Goal: Task Accomplishment & Management: Use online tool/utility

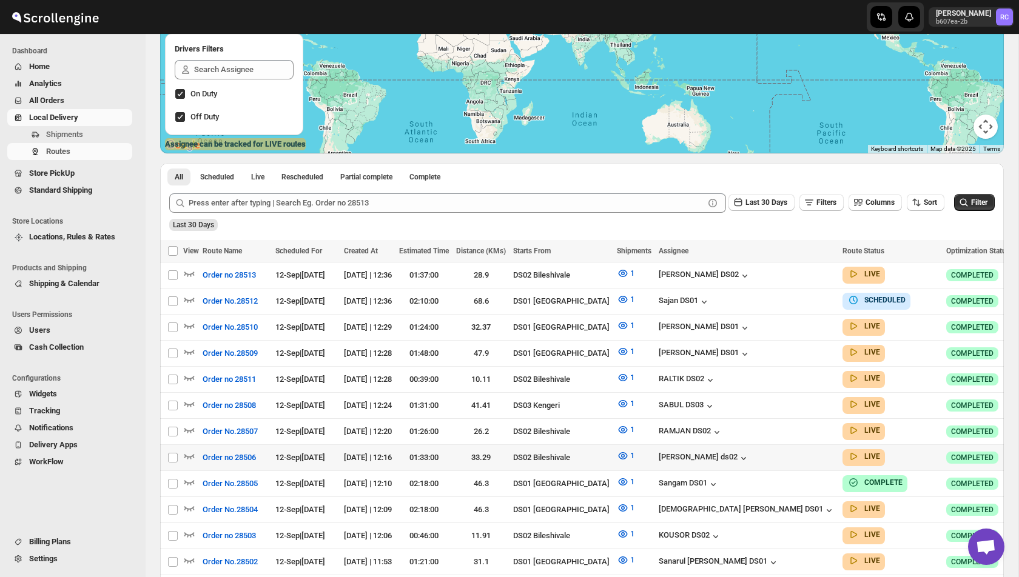
scroll to position [207, 0]
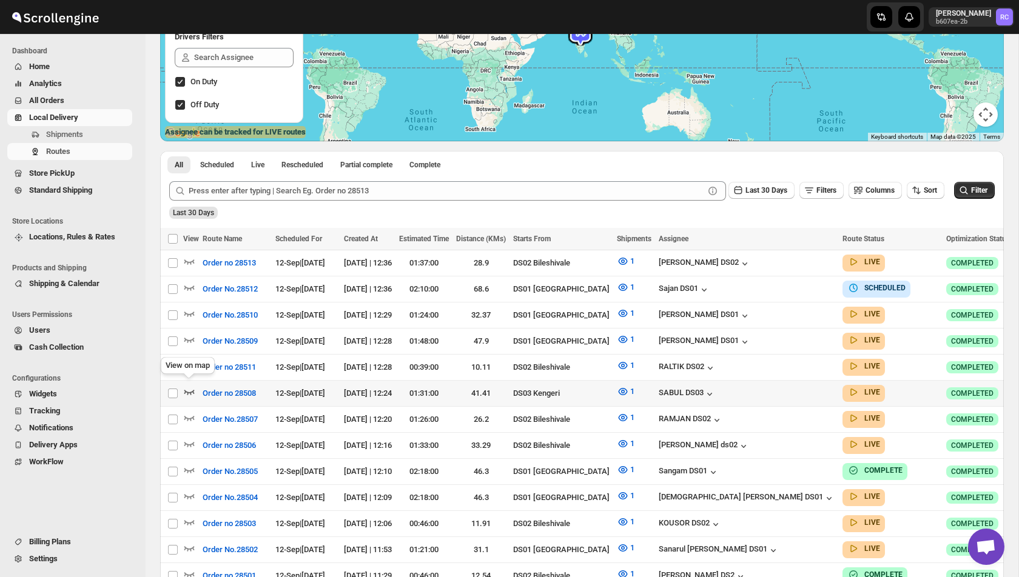
click at [187, 387] on icon "button" at bounding box center [189, 392] width 12 height 12
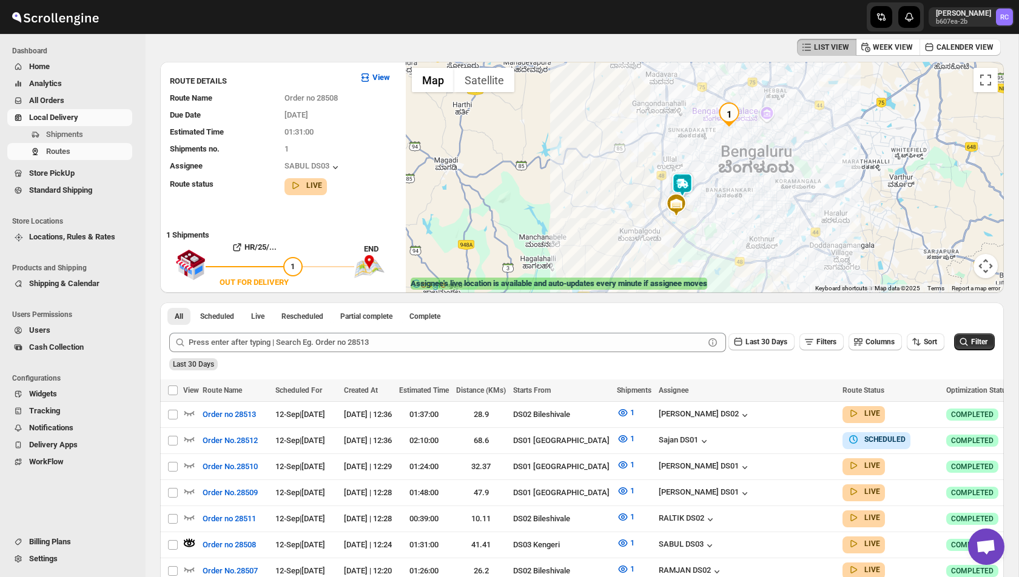
scroll to position [50, 0]
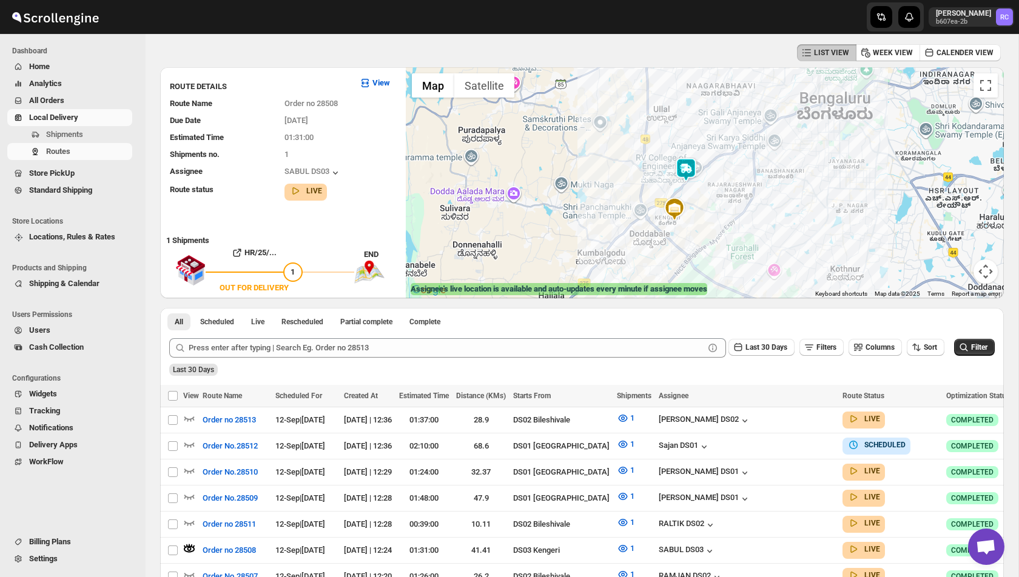
click at [685, 168] on img at bounding box center [686, 170] width 24 height 24
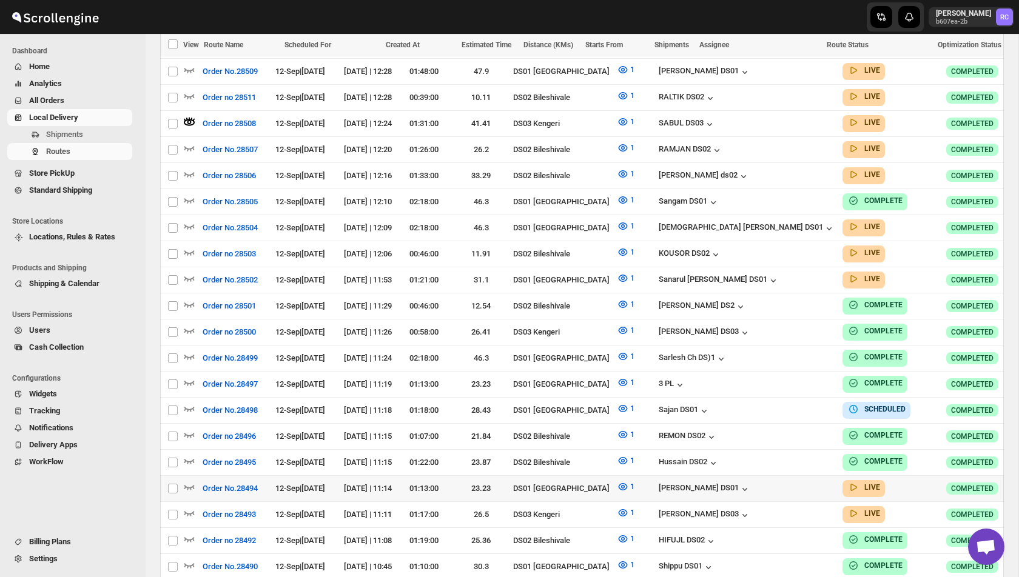
scroll to position [477, 0]
click at [195, 506] on icon "button" at bounding box center [189, 512] width 12 height 12
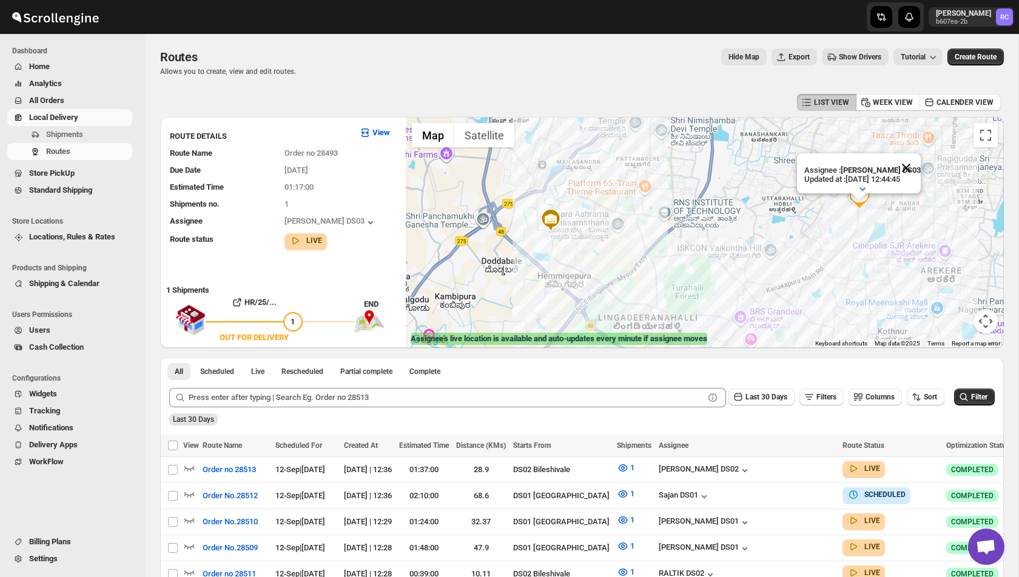
click at [917, 165] on button "Close" at bounding box center [905, 167] width 29 height 29
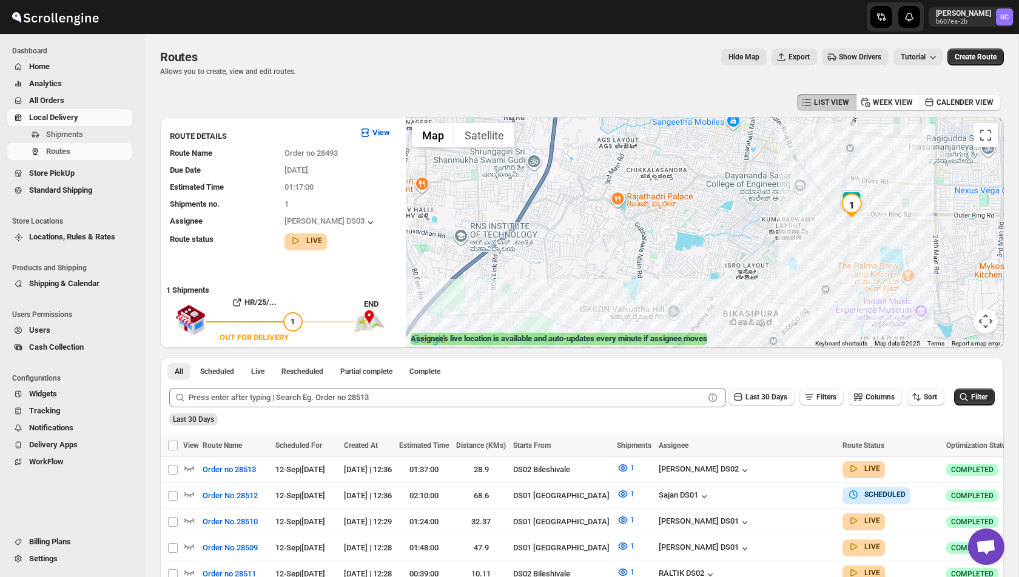
click at [848, 196] on img "1" at bounding box center [851, 205] width 24 height 24
click at [929, 151] on button "Close" at bounding box center [926, 161] width 29 height 29
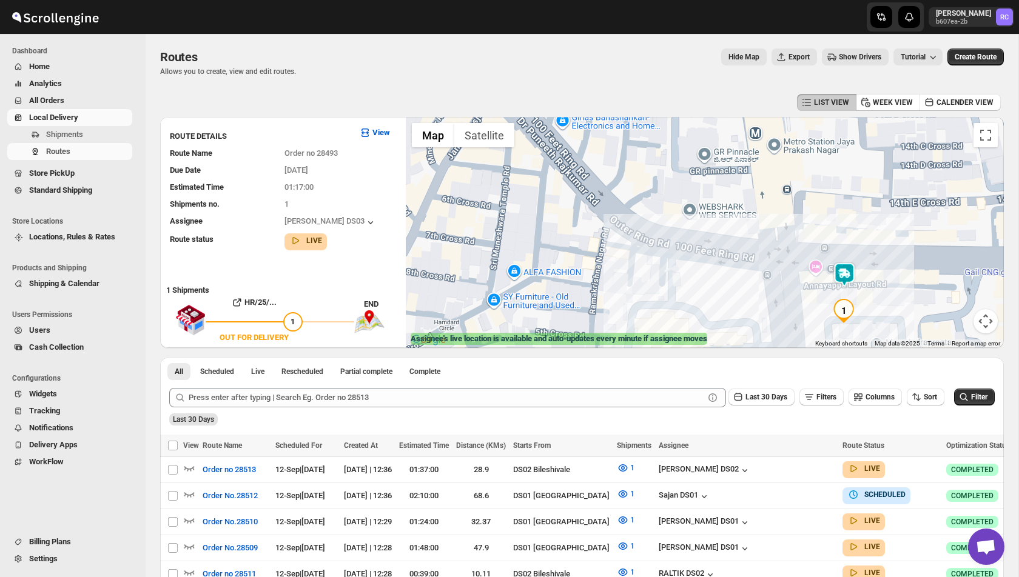
click at [843, 277] on img at bounding box center [844, 275] width 24 height 24
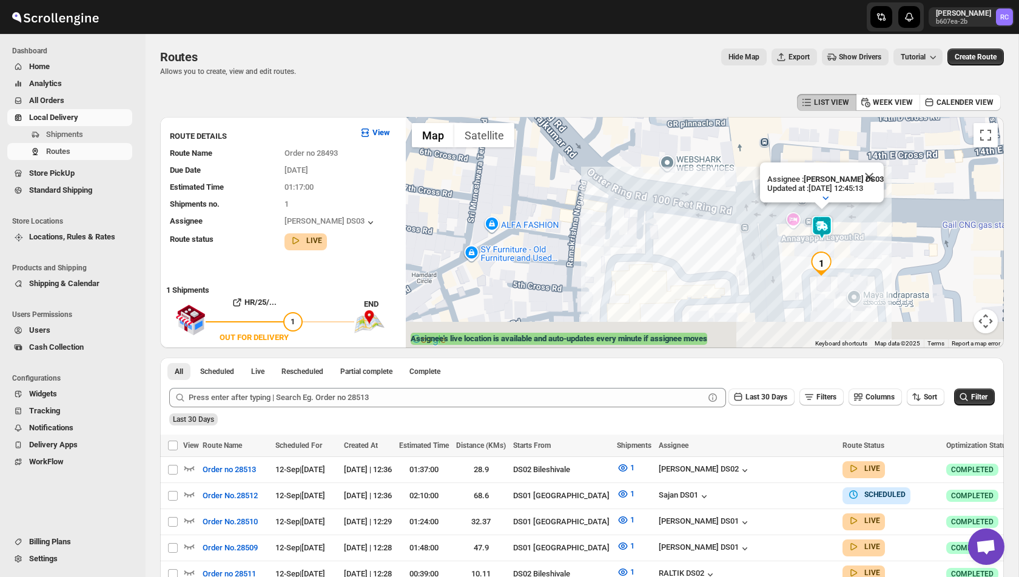
drag, startPoint x: 822, startPoint y: 297, endPoint x: 797, endPoint y: 238, distance: 63.9
click at [797, 238] on div "Assignee : [PERSON_NAME] DS03 Updated at : [DATE] 12:45:13 Duty mode Enabled Ba…" at bounding box center [705, 232] width 598 height 231
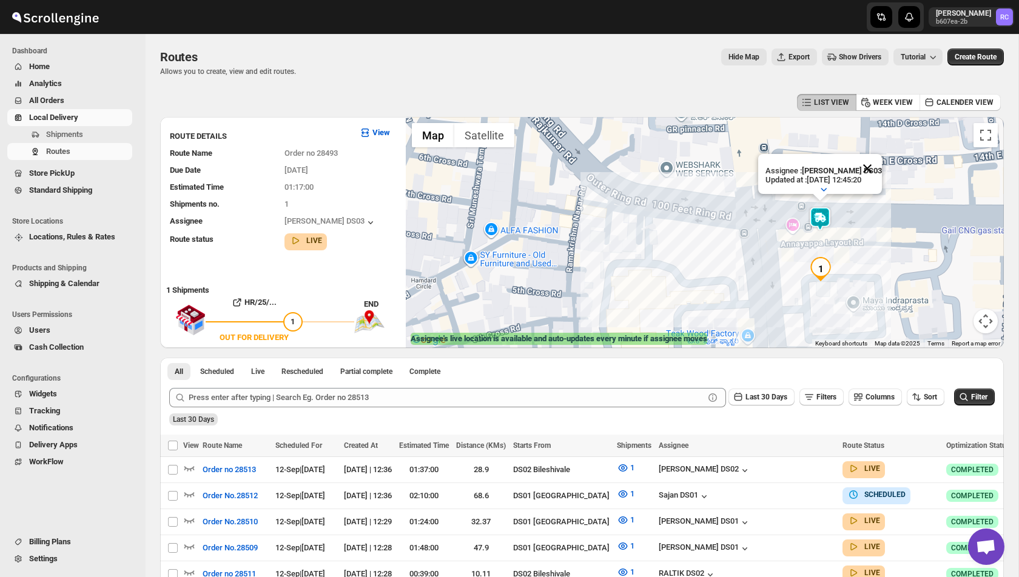
click at [872, 166] on div "Assignee : [PERSON_NAME] DS03 Updated at : [DATE] 12:45:20 Duty mode Enabled Ba…" at bounding box center [705, 232] width 598 height 231
click at [870, 183] on button "Close" at bounding box center [867, 181] width 29 height 29
click at [49, 146] on span "Routes" at bounding box center [88, 152] width 84 height 12
click at [846, 56] on span "Show Drivers" at bounding box center [860, 57] width 42 height 10
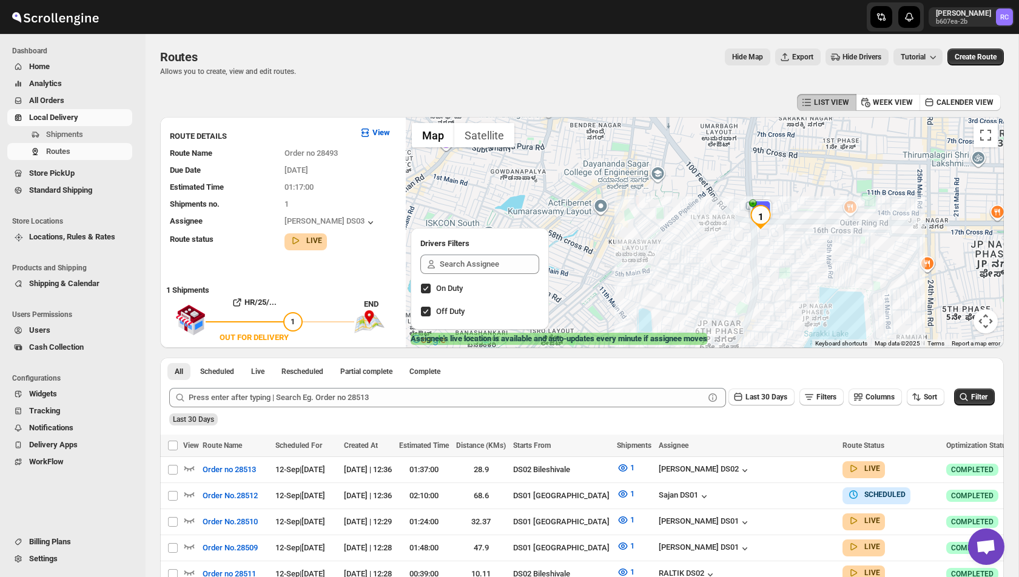
drag, startPoint x: 648, startPoint y: 216, endPoint x: 716, endPoint y: 204, distance: 69.0
click at [716, 204] on div at bounding box center [705, 232] width 598 height 231
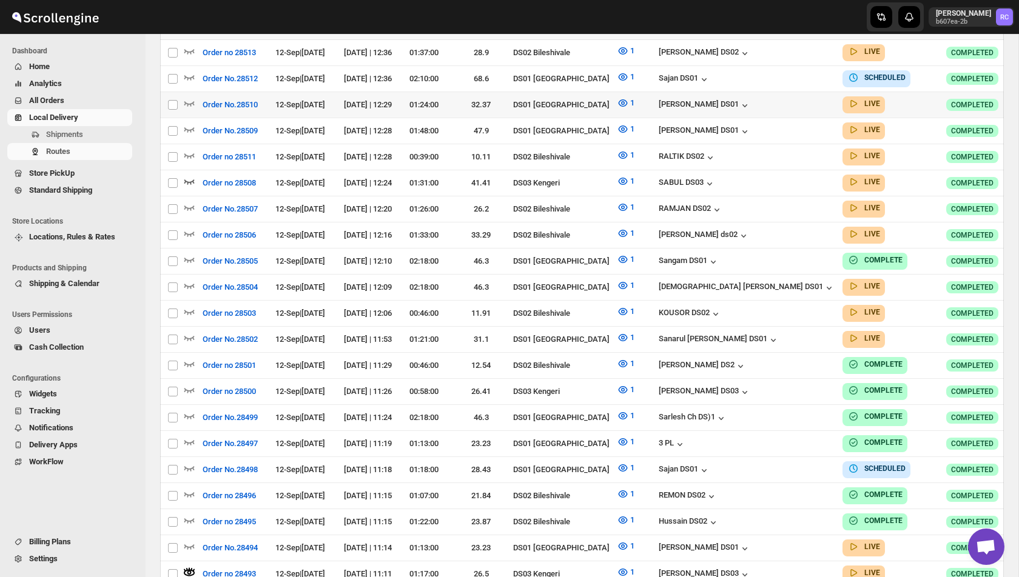
scroll to position [394, 0]
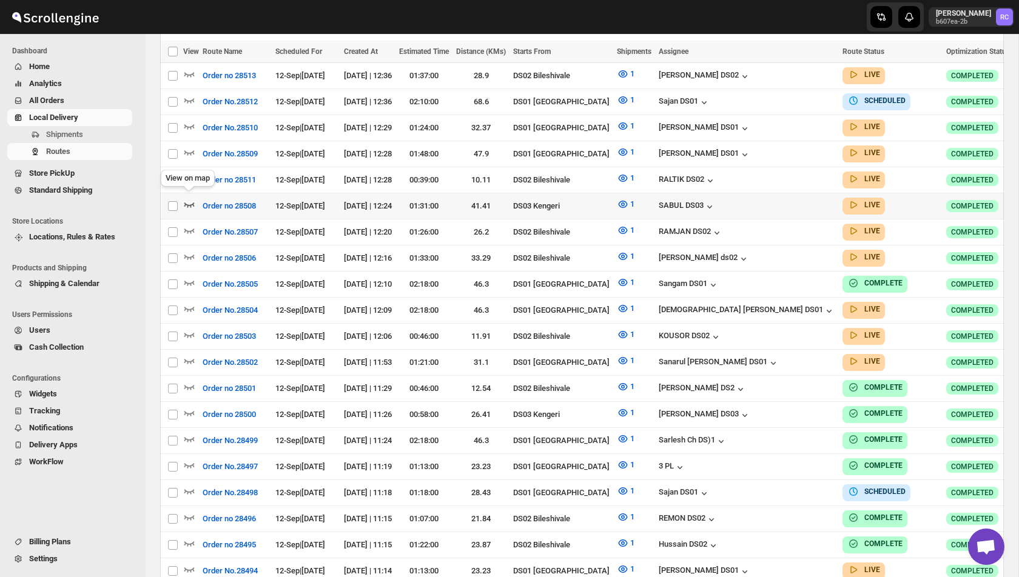
click at [186, 198] on icon "button" at bounding box center [189, 204] width 12 height 12
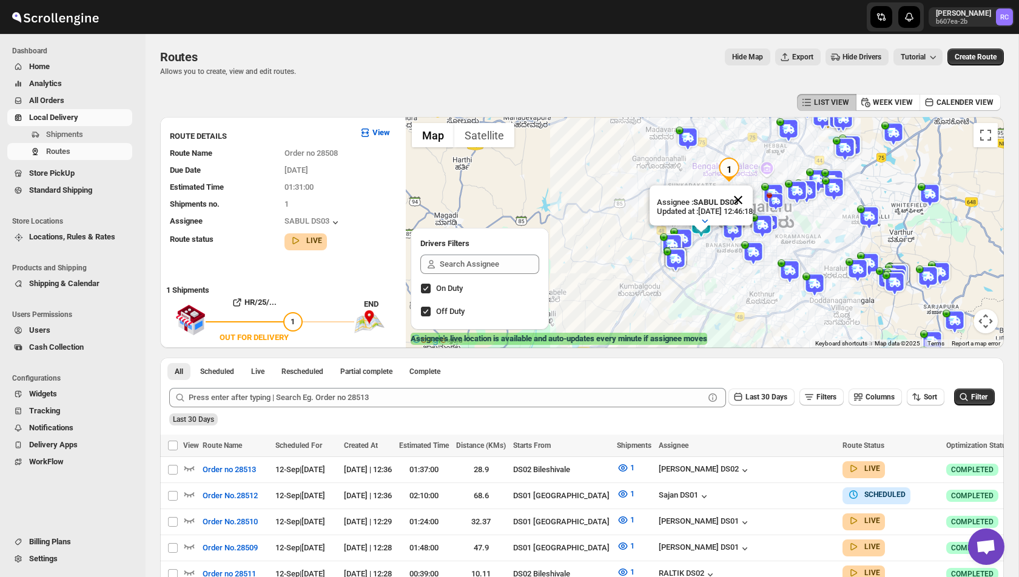
click at [753, 199] on button "Close" at bounding box center [737, 200] width 29 height 29
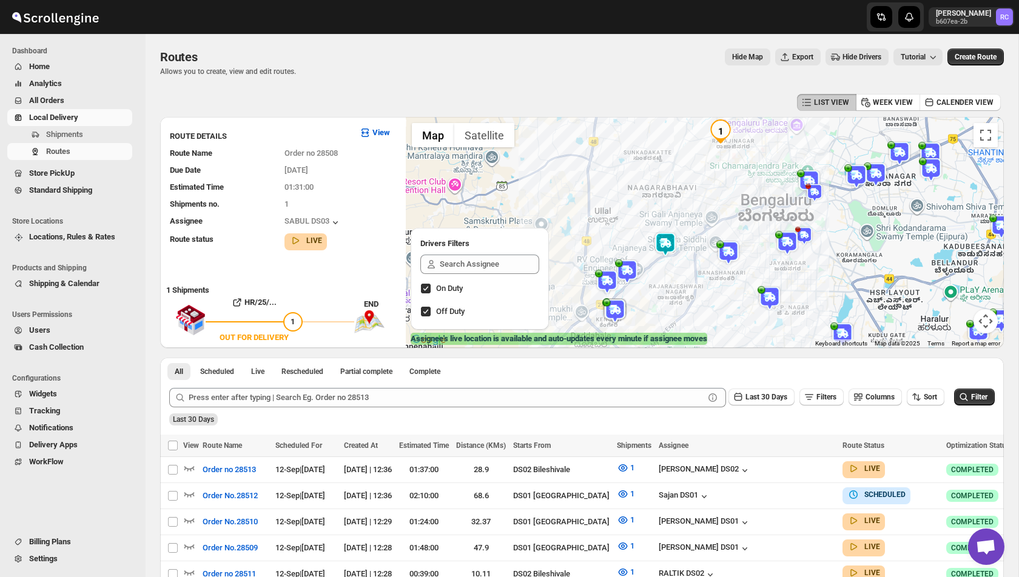
click at [664, 236] on img at bounding box center [665, 244] width 24 height 24
